Goal: Check status: Check status

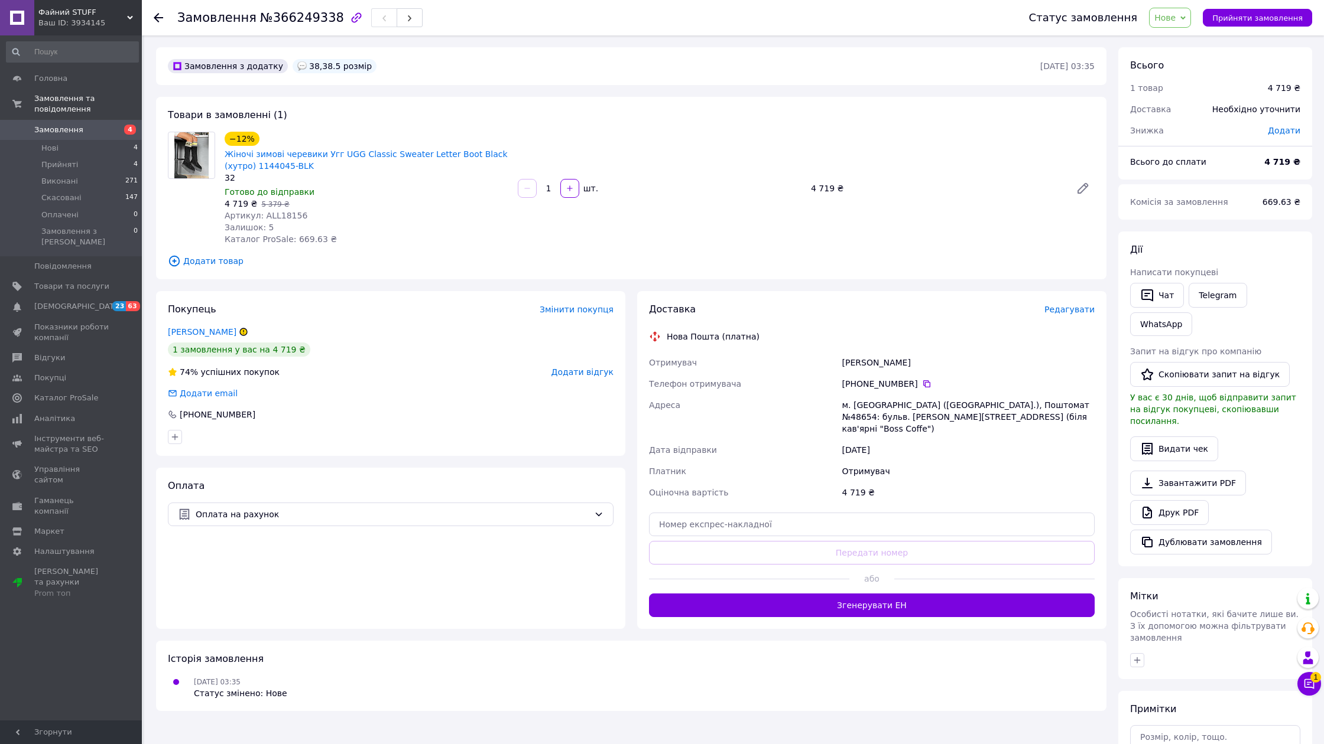
click at [279, 213] on span "Артикул: ALL18156" at bounding box center [266, 215] width 83 height 9
copy span "ALL18156"
click at [60, 128] on span "Замовлення" at bounding box center [58, 130] width 49 height 11
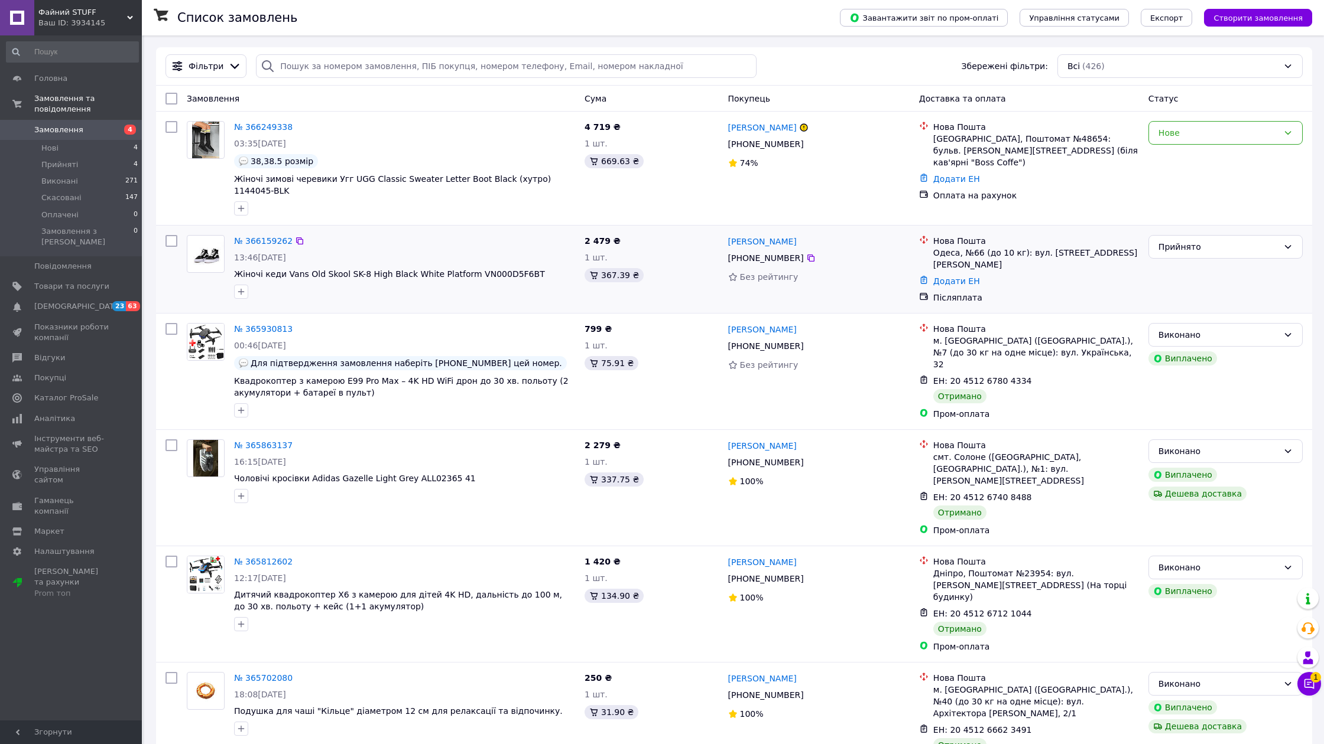
scroll to position [-1, 0]
click at [1303, 683] on icon at bounding box center [1309, 684] width 12 height 12
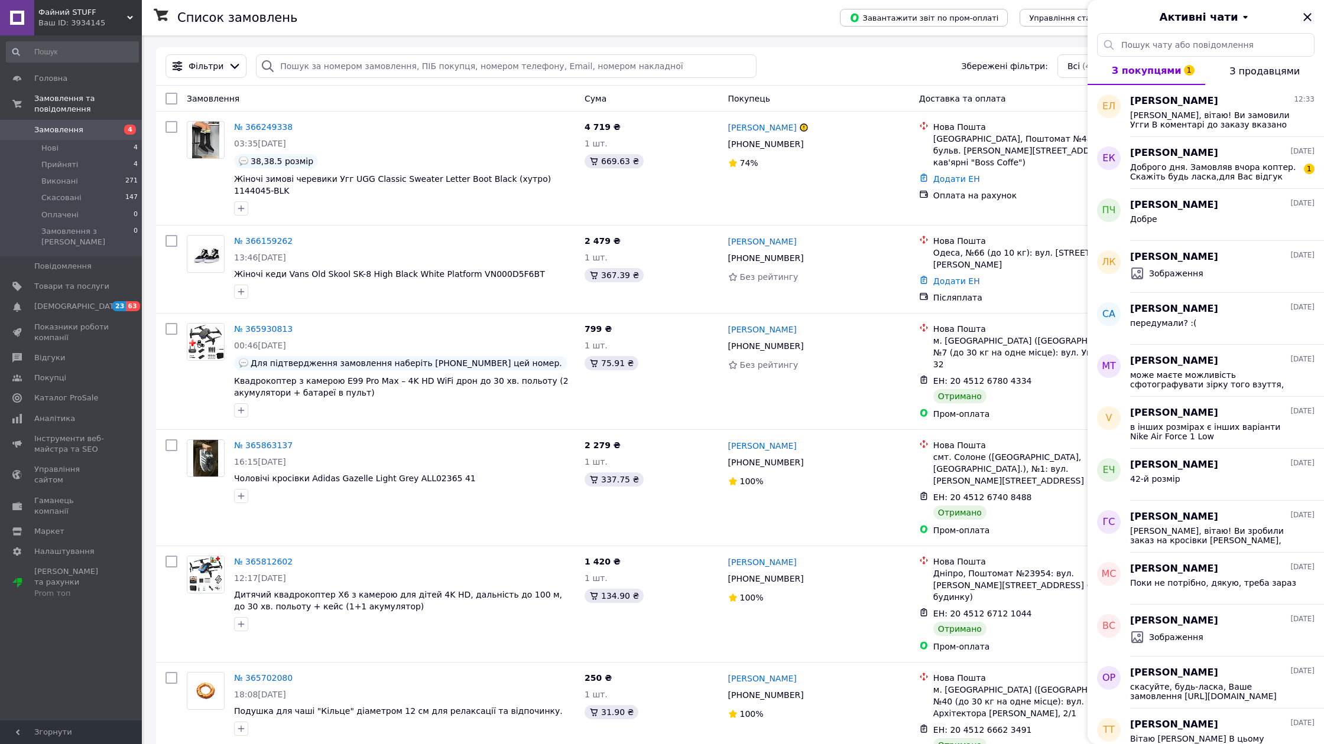
click at [1306, 15] on icon "Закрити" at bounding box center [1307, 17] width 14 height 14
